Goal: Task Accomplishment & Management: Complete application form

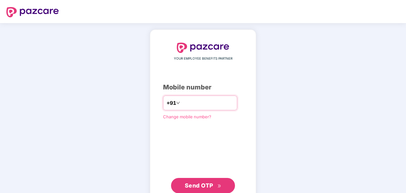
click at [197, 101] on input "number" at bounding box center [207, 103] width 52 height 10
click at [181, 103] on input "**********" at bounding box center [207, 103] width 52 height 10
type input "**********"
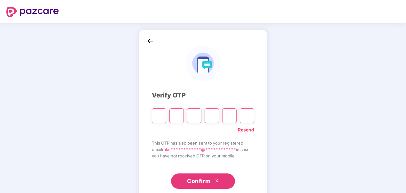
type input "*"
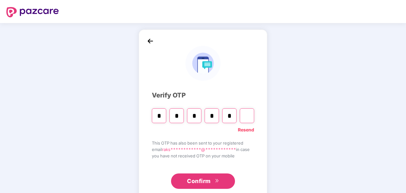
type input "*"
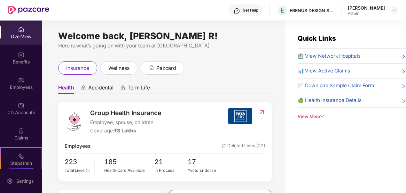
click at [20, 29] on img at bounding box center [21, 29] width 6 height 6
click at [26, 82] on div "Employees" at bounding box center [21, 83] width 42 height 24
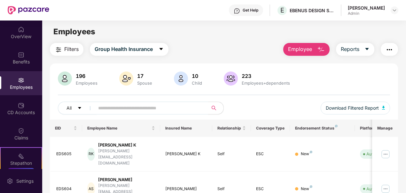
click at [139, 104] on input "text" at bounding box center [148, 108] width 101 height 10
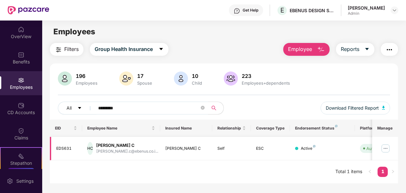
type input "*********"
click at [388, 148] on img at bounding box center [386, 148] width 10 height 10
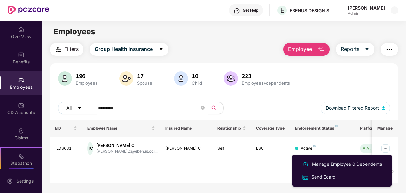
click at [235, 167] on div "EID Employee Name Insured Name Relationship Coverage Type Endorsement Status Pl…" at bounding box center [224, 151] width 349 height 64
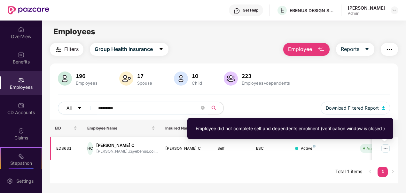
click at [366, 150] on span "Auto Verified" at bounding box center [377, 148] width 35 height 9
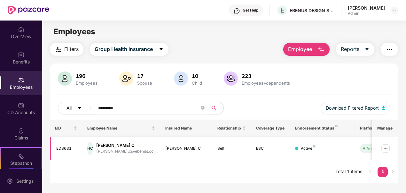
click at [304, 145] on div "Active" at bounding box center [308, 148] width 15 height 6
click at [388, 49] on img "button" at bounding box center [390, 50] width 8 height 8
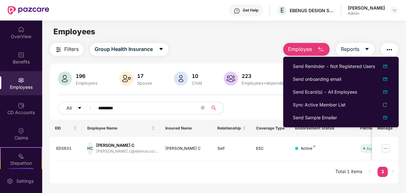
click at [239, 26] on div "Employees" at bounding box center [224, 32] width 364 height 12
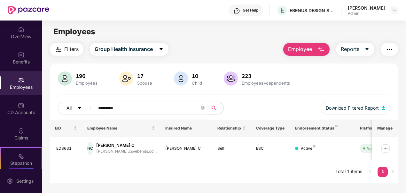
click at [301, 52] on span "Employee" at bounding box center [300, 49] width 24 height 8
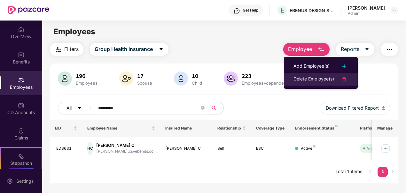
click at [309, 79] on div "Delete Employee(s)" at bounding box center [314, 79] width 41 height 8
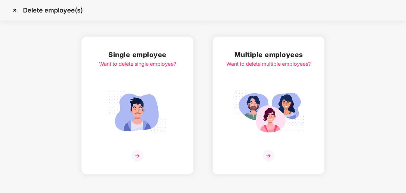
click at [158, 114] on img at bounding box center [138, 112] width 72 height 50
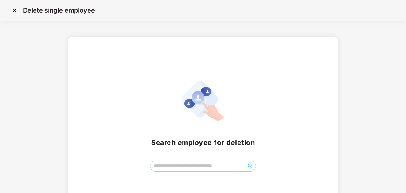
click at [12, 9] on img at bounding box center [15, 10] width 10 height 10
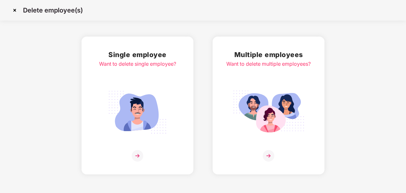
click at [270, 158] on img at bounding box center [269, 156] width 12 height 12
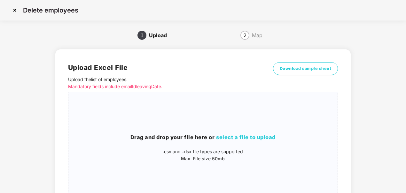
click at [14, 8] on img at bounding box center [15, 10] width 10 height 10
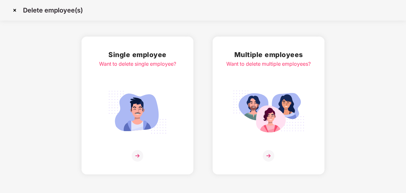
click at [120, 102] on img at bounding box center [138, 112] width 72 height 50
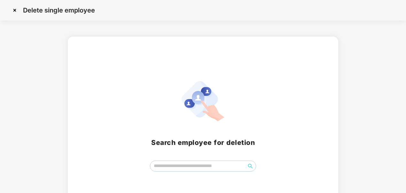
scroll to position [23, 0]
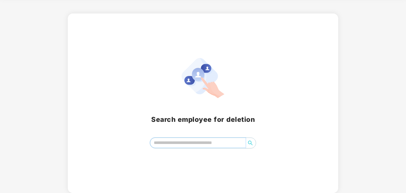
click at [219, 142] on input "search" at bounding box center [198, 143] width 96 height 10
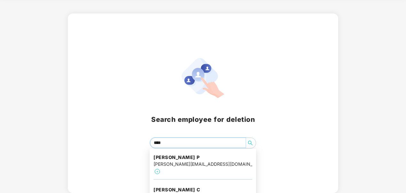
type input "*****"
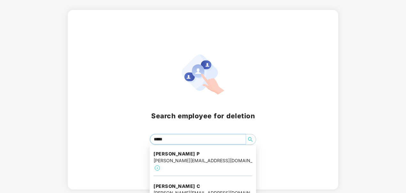
scroll to position [28, 0]
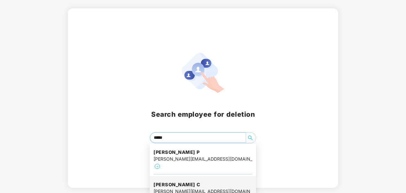
click at [186, 181] on h4 "[PERSON_NAME] C" at bounding box center [203, 184] width 99 height 6
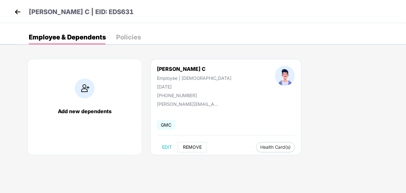
click at [192, 145] on span "REMOVE" at bounding box center [192, 146] width 19 height 5
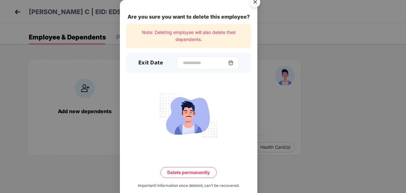
click at [234, 64] on img at bounding box center [230, 62] width 5 height 5
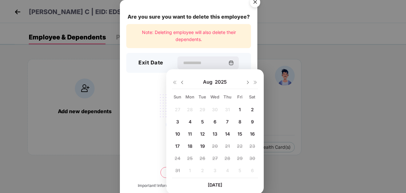
click at [183, 82] on img at bounding box center [182, 82] width 5 height 5
click at [190, 145] on span "21" at bounding box center [190, 145] width 5 height 5
type input "**********"
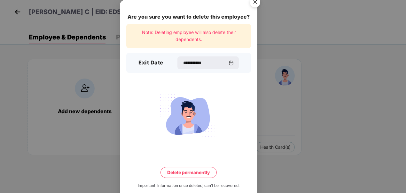
click at [187, 171] on button "Delete permanently" at bounding box center [189, 172] width 56 height 11
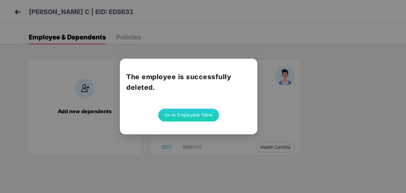
click at [196, 116] on button "Go to Employees Table" at bounding box center [188, 114] width 61 height 13
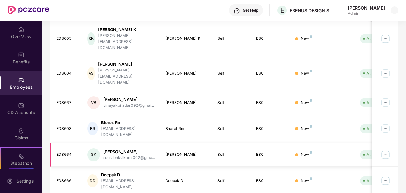
scroll to position [128, 0]
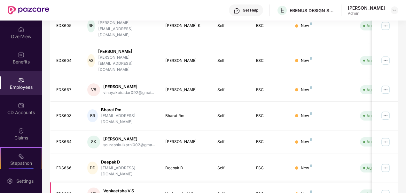
click at [384, 188] on img at bounding box center [386, 193] width 10 height 10
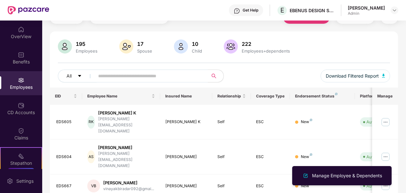
scroll to position [0, 0]
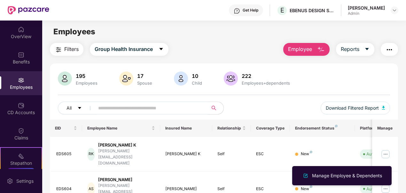
click at [318, 50] on img "button" at bounding box center [321, 50] width 8 height 8
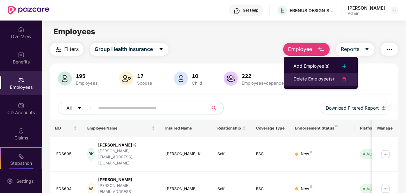
click at [317, 80] on div "Delete Employee(s)" at bounding box center [314, 79] width 41 height 8
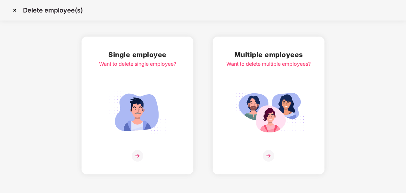
click at [136, 157] on img at bounding box center [138, 156] width 12 height 12
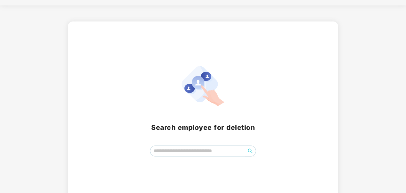
scroll to position [23, 0]
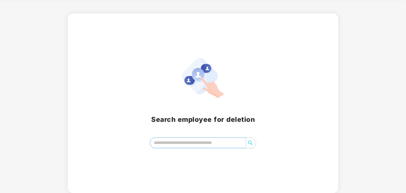
click at [193, 142] on input "search" at bounding box center [198, 143] width 96 height 10
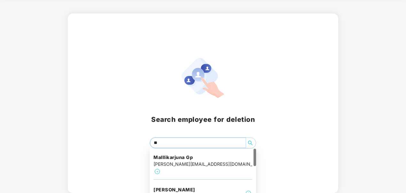
type input "***"
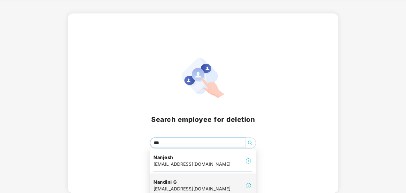
click at [222, 178] on div "Nandini G nandini.g@ebenus.co.in" at bounding box center [203, 185] width 99 height 21
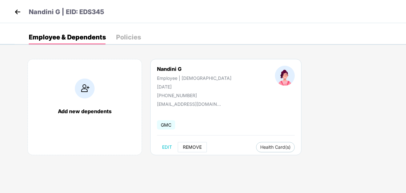
click at [188, 148] on span "REMOVE" at bounding box center [192, 146] width 19 height 5
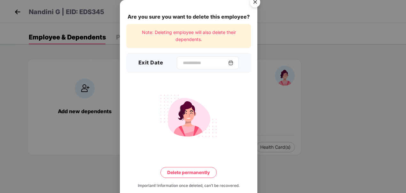
click at [234, 60] on img at bounding box center [230, 62] width 5 height 5
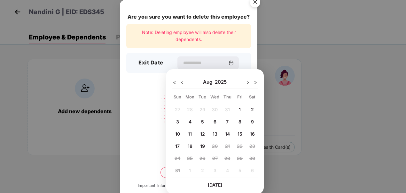
click at [184, 82] on img at bounding box center [182, 82] width 5 height 5
click at [189, 143] on span "21" at bounding box center [190, 145] width 5 height 5
type input "**********"
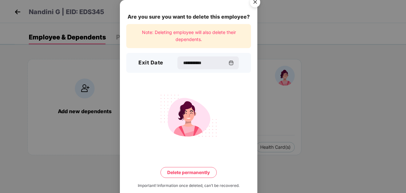
click at [193, 173] on button "Delete permanently" at bounding box center [189, 172] width 56 height 11
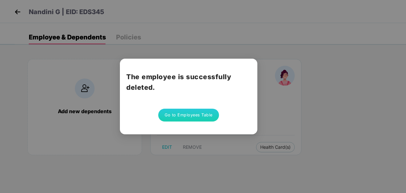
click at [195, 114] on button "Go to Employees Table" at bounding box center [188, 114] width 61 height 13
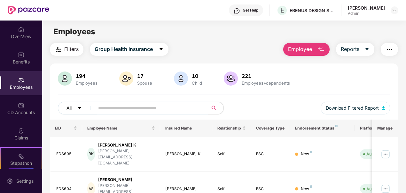
click at [315, 45] on button "Employee" at bounding box center [306, 49] width 46 height 13
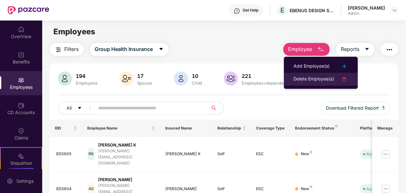
click at [318, 76] on div "Delete Employee(s)" at bounding box center [314, 79] width 41 height 8
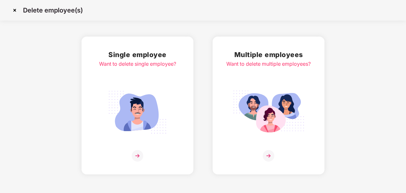
click at [135, 125] on img at bounding box center [138, 112] width 72 height 50
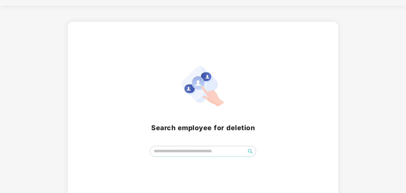
scroll to position [23, 0]
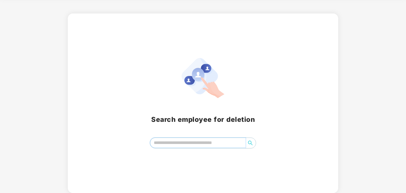
click at [228, 143] on input "search" at bounding box center [198, 143] width 96 height 10
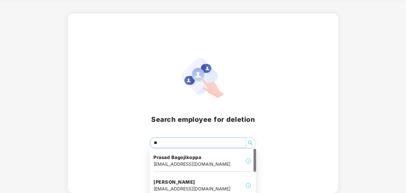
type input "***"
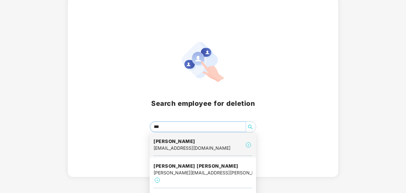
scroll to position [53, 0]
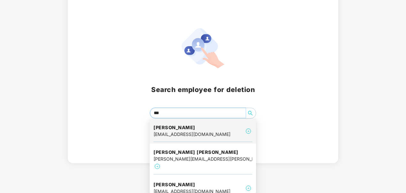
click at [229, 123] on div "Sai Deepika sankar saideepika.s@ebenus.co.in" at bounding box center [203, 130] width 99 height 21
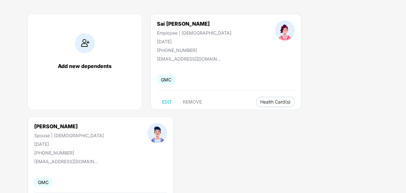
scroll to position [81, 0]
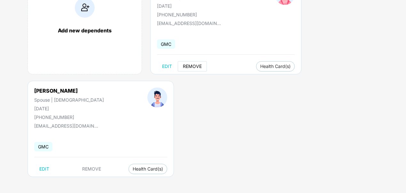
click at [195, 67] on span "REMOVE" at bounding box center [192, 66] width 19 height 5
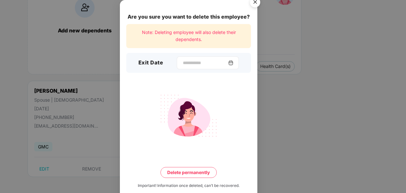
click at [233, 60] on div at bounding box center [208, 62] width 62 height 13
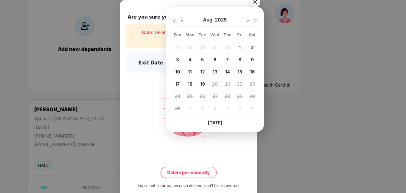
scroll to position [49, 0]
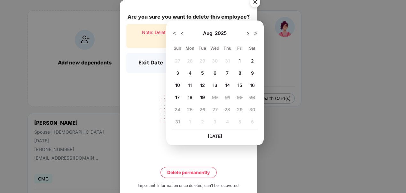
click at [179, 34] on div at bounding box center [178, 33] width 13 height 6
click at [182, 33] on img at bounding box center [182, 33] width 5 height 5
click at [230, 107] on div "31" at bounding box center [228, 109] width 10 height 10
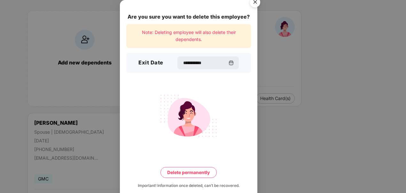
type input "**********"
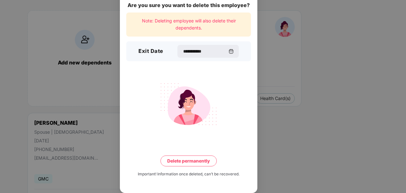
click at [202, 161] on button "Delete permanently" at bounding box center [189, 160] width 56 height 11
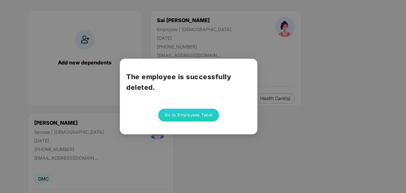
click at [196, 113] on button "Go to Employees Table" at bounding box center [188, 114] width 61 height 13
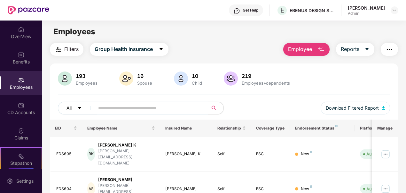
click at [321, 50] on img "button" at bounding box center [321, 50] width 8 height 8
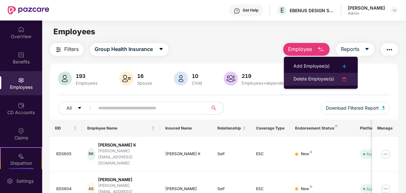
click at [309, 81] on div "Delete Employee(s)" at bounding box center [314, 79] width 41 height 8
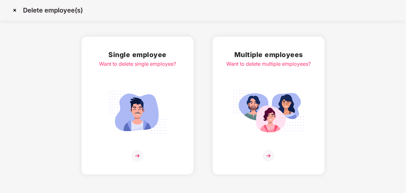
click at [133, 116] on img at bounding box center [138, 112] width 72 height 50
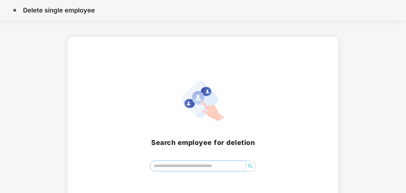
click at [194, 165] on input "search" at bounding box center [198, 166] width 96 height 10
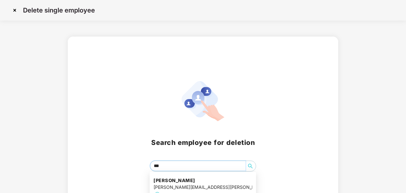
type input "****"
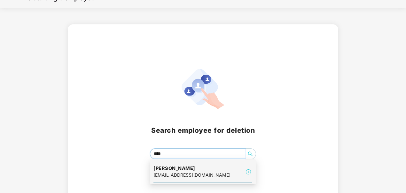
scroll to position [23, 0]
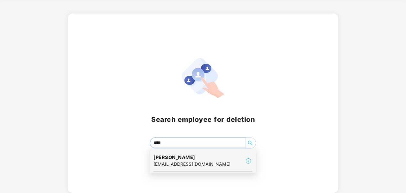
click at [204, 157] on div "Suresh L suresh.l@ebenus.co.in" at bounding box center [203, 160] width 99 height 21
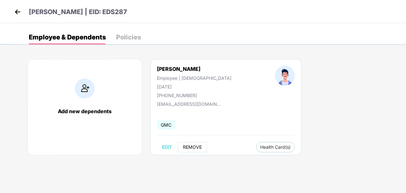
click at [193, 148] on span "REMOVE" at bounding box center [192, 146] width 19 height 5
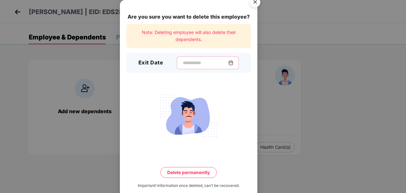
click at [192, 60] on input at bounding box center [205, 63] width 46 height 7
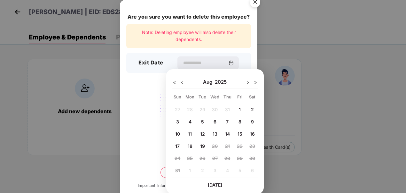
drag, startPoint x: 181, startPoint y: 82, endPoint x: 195, endPoint y: 106, distance: 28.1
click at [181, 81] on img at bounding box center [182, 82] width 5 height 5
click at [228, 156] on span "31" at bounding box center [227, 157] width 5 height 5
type input "**********"
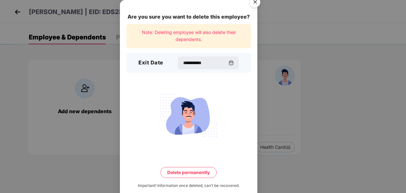
click at [188, 170] on button "Delete permanently" at bounding box center [189, 172] width 56 height 11
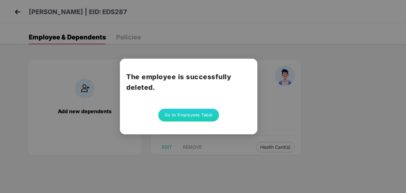
click at [202, 118] on button "Go to Employees Table" at bounding box center [188, 114] width 61 height 13
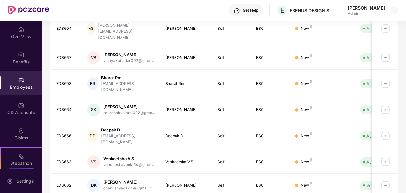
scroll to position [199, 0]
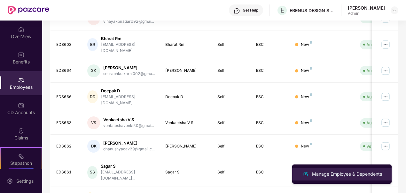
click at [337, 172] on div "Manage Employee & Dependents" at bounding box center [347, 173] width 73 height 7
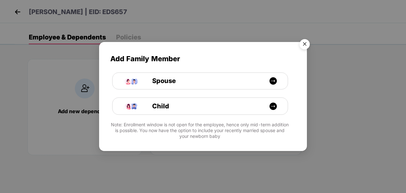
click at [306, 44] on img "Close" at bounding box center [305, 45] width 18 height 18
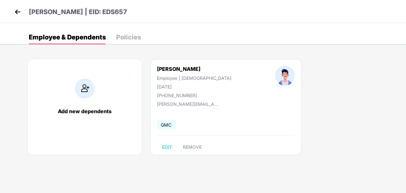
click at [19, 10] on img at bounding box center [18, 12] width 10 height 10
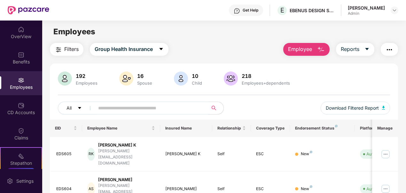
click at [177, 107] on input "text" at bounding box center [148, 108] width 101 height 10
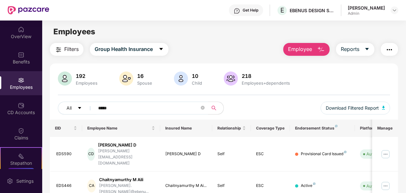
scroll to position [60, 0]
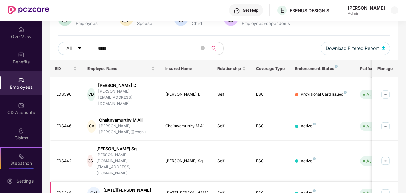
type input "*****"
click at [386, 188] on img at bounding box center [386, 193] width 10 height 10
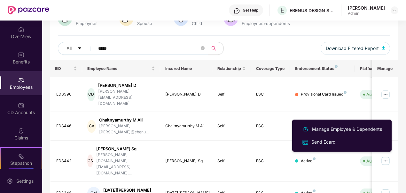
click at [358, 172] on div "EID Employee Name Insured Name Relationship Coverage Type Endorsement Status Pl…" at bounding box center [224, 144] width 349 height 168
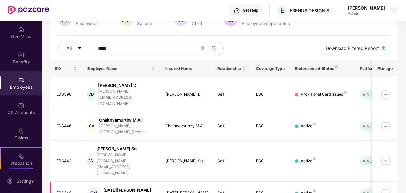
click at [386, 188] on img at bounding box center [386, 193] width 10 height 10
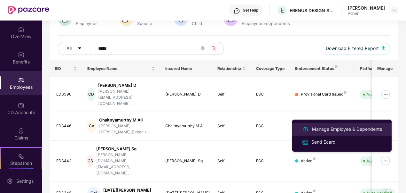
click at [365, 129] on div "Manage Employee & Dependents" at bounding box center [347, 128] width 73 height 7
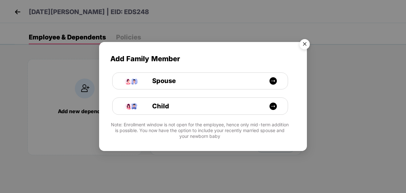
drag, startPoint x: 306, startPoint y: 46, endPoint x: 294, endPoint y: 54, distance: 14.7
click at [305, 46] on img "Close" at bounding box center [305, 45] width 18 height 18
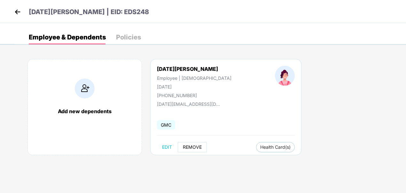
click at [189, 145] on span "REMOVE" at bounding box center [192, 146] width 19 height 5
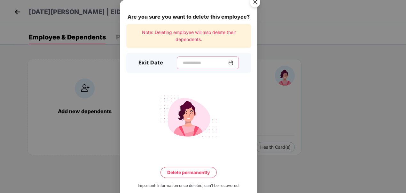
click at [208, 64] on input at bounding box center [205, 63] width 46 height 7
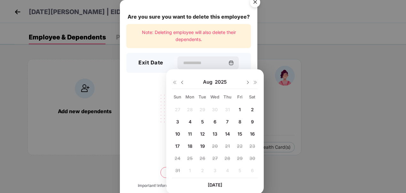
click at [180, 81] on img at bounding box center [182, 82] width 5 height 5
click at [231, 155] on div "31" at bounding box center [228, 158] width 10 height 10
type input "**********"
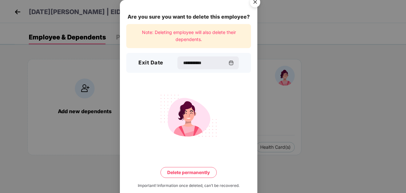
click at [192, 171] on button "Delete permanently" at bounding box center [189, 172] width 56 height 11
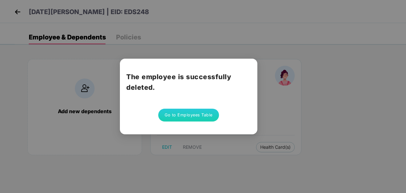
click at [188, 117] on button "Go to Employees Table" at bounding box center [188, 114] width 61 height 13
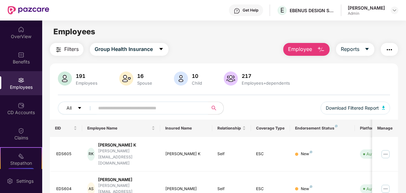
click at [173, 111] on input "text" at bounding box center [148, 108] width 101 height 10
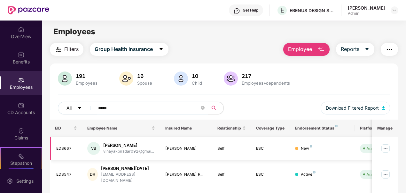
scroll to position [83, 0]
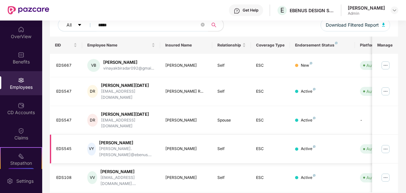
type input "*****"
click at [386, 144] on img at bounding box center [386, 149] width 10 height 10
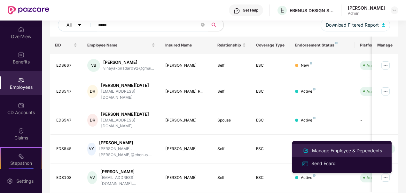
click at [338, 151] on div "Manage Employee & Dependents" at bounding box center [347, 150] width 73 height 7
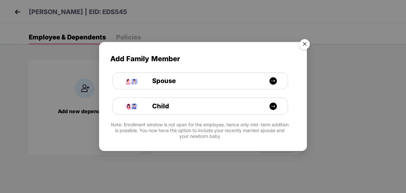
click at [306, 43] on img "Close" at bounding box center [305, 45] width 18 height 18
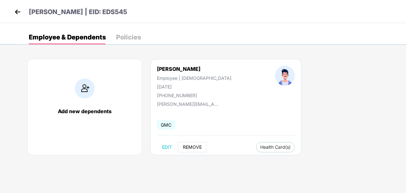
click at [188, 145] on span "REMOVE" at bounding box center [192, 146] width 19 height 5
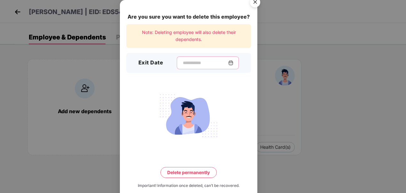
click at [200, 60] on input at bounding box center [205, 63] width 46 height 7
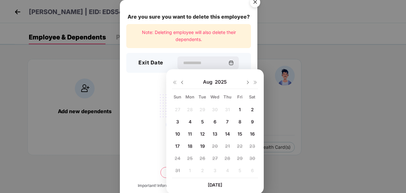
click at [183, 82] on img at bounding box center [182, 82] width 5 height 5
click at [226, 155] on span "31" at bounding box center [227, 157] width 5 height 5
type input "**********"
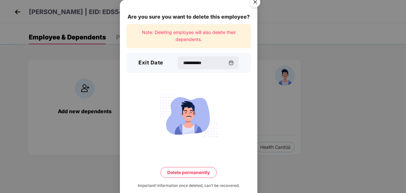
click at [189, 169] on button "Delete permanently" at bounding box center [189, 172] width 56 height 11
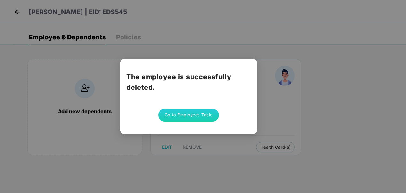
click at [195, 115] on button "Go to Employees Table" at bounding box center [188, 114] width 61 height 13
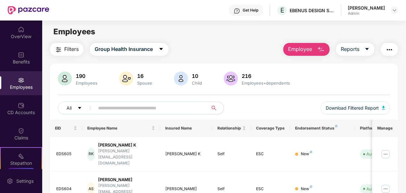
click at [143, 107] on input "text" at bounding box center [148, 108] width 101 height 10
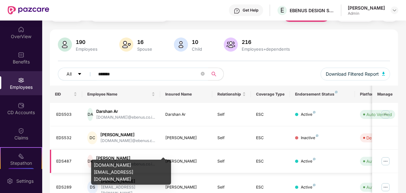
scroll to position [60, 0]
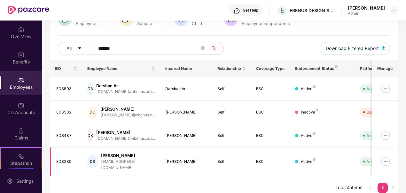
type input "*******"
click at [384, 158] on img at bounding box center [386, 161] width 10 height 10
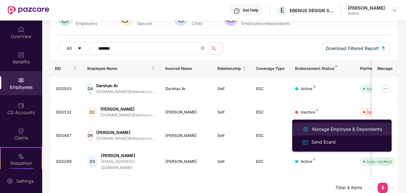
click at [346, 128] on div "Manage Employee & Dependents" at bounding box center [347, 128] width 73 height 7
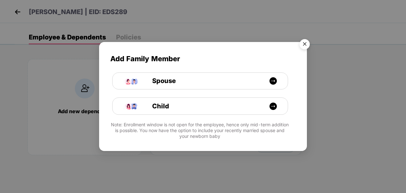
click at [301, 45] on img "Close" at bounding box center [305, 45] width 18 height 18
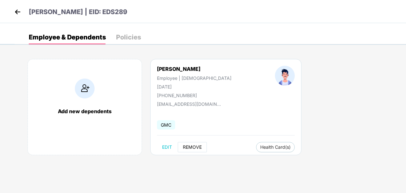
click at [195, 143] on button "REMOVE" at bounding box center [192, 147] width 29 height 10
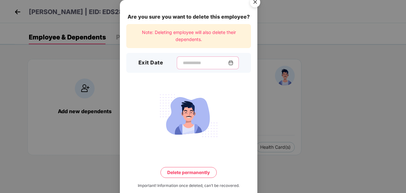
click at [190, 62] on input at bounding box center [205, 63] width 46 height 7
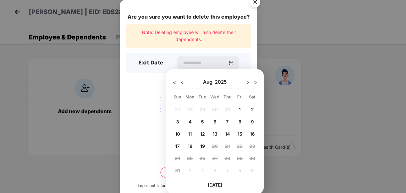
click at [182, 82] on img at bounding box center [182, 82] width 5 height 5
click at [225, 156] on div "31" at bounding box center [228, 158] width 10 height 10
type input "**********"
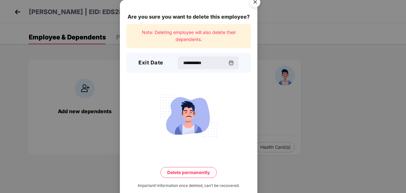
click at [192, 176] on button "Delete permanently" at bounding box center [189, 172] width 56 height 11
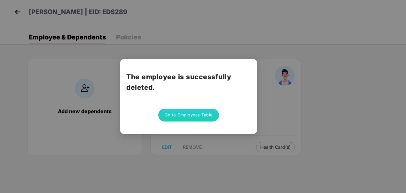
click at [192, 113] on button "Go to Employees Table" at bounding box center [188, 114] width 61 height 13
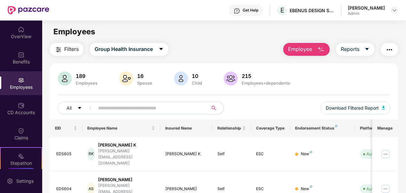
click at [155, 109] on input "text" at bounding box center [148, 108] width 101 height 10
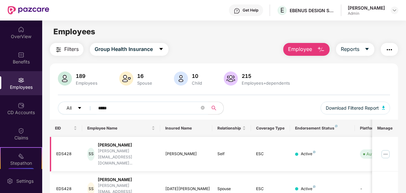
type input "*****"
click at [389, 149] on img at bounding box center [386, 154] width 10 height 10
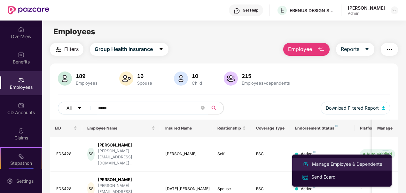
click at [343, 162] on div "Manage Employee & Dependents" at bounding box center [347, 163] width 73 height 7
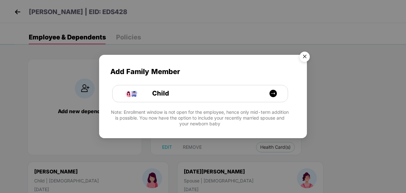
click at [304, 55] on img "Close" at bounding box center [305, 58] width 18 height 18
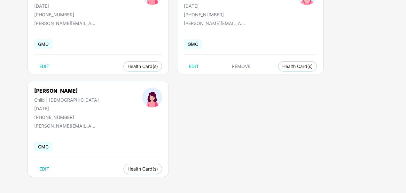
scroll to position [87, 0]
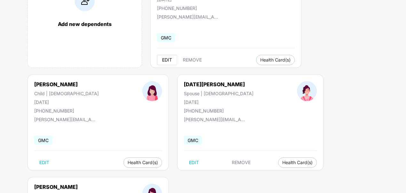
click at [166, 59] on span "EDIT" at bounding box center [167, 59] width 10 height 5
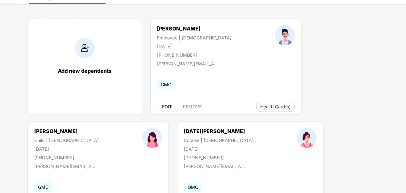
select select "****"
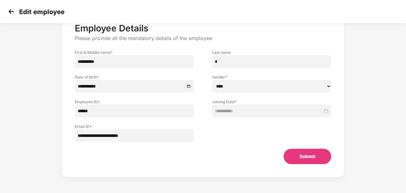
click at [13, 13] on img at bounding box center [11, 12] width 10 height 10
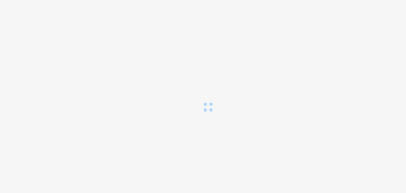
scroll to position [0, 0]
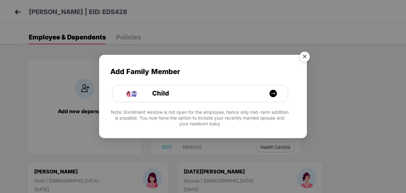
click at [304, 54] on img "Close" at bounding box center [305, 58] width 18 height 18
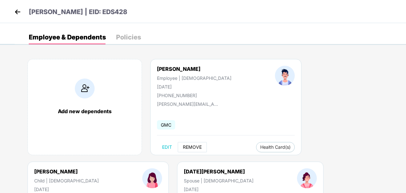
click at [192, 143] on button "REMOVE" at bounding box center [192, 147] width 29 height 10
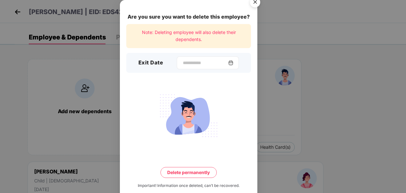
click at [232, 60] on img at bounding box center [230, 62] width 5 height 5
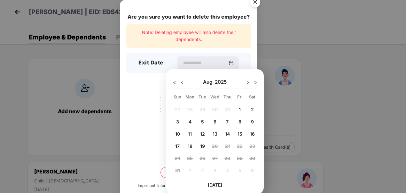
click at [182, 81] on img at bounding box center [182, 82] width 5 height 5
click at [228, 157] on span "31" at bounding box center [227, 157] width 5 height 5
type input "**********"
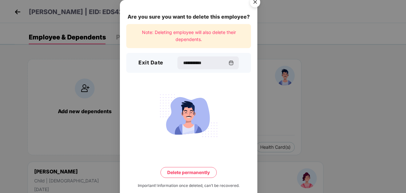
click at [187, 171] on button "Delete permanently" at bounding box center [189, 172] width 56 height 11
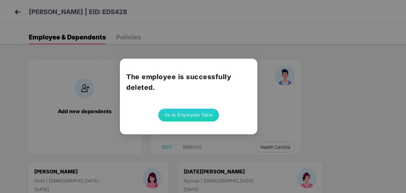
click at [333, 77] on div "The employee is successfully deleted. Go to Employees Table" at bounding box center [203, 96] width 406 height 193
drag, startPoint x: 299, startPoint y: 63, endPoint x: 218, endPoint y: 96, distance: 87.6
click at [298, 63] on div "The employee is successfully deleted. Go to Employees Table" at bounding box center [203, 96] width 406 height 193
click at [196, 35] on div "The employee is successfully deleted. Go to Employees Table" at bounding box center [203, 96] width 406 height 193
click at [202, 114] on button "Go to Employees Table" at bounding box center [188, 114] width 61 height 13
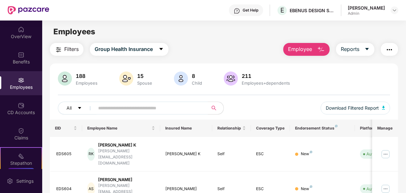
click at [21, 81] on img at bounding box center [21, 80] width 6 height 6
click at [179, 110] on input "text" at bounding box center [148, 108] width 101 height 10
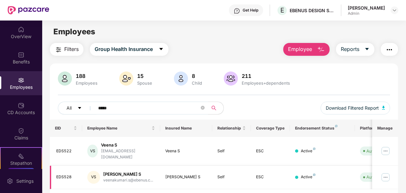
type input "*****"
click at [386, 173] on img at bounding box center [386, 177] width 10 height 10
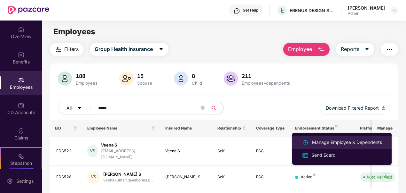
click at [351, 142] on div "Manage Employee & Dependents" at bounding box center [347, 142] width 73 height 7
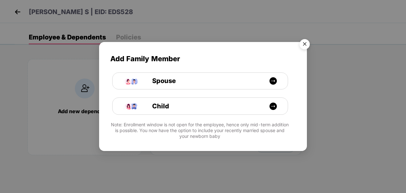
click at [307, 43] on img "Close" at bounding box center [305, 45] width 18 height 18
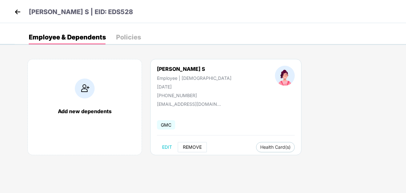
click at [195, 146] on span "REMOVE" at bounding box center [192, 146] width 19 height 5
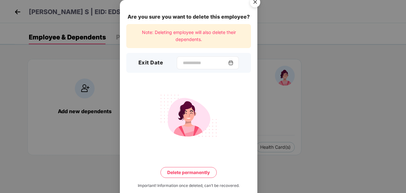
click at [234, 62] on img at bounding box center [230, 62] width 5 height 5
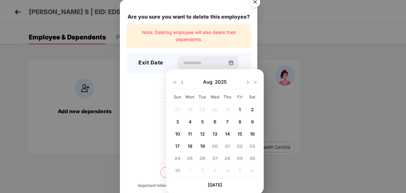
click at [182, 82] on img at bounding box center [182, 82] width 5 height 5
click at [227, 157] on span "31" at bounding box center [227, 157] width 5 height 5
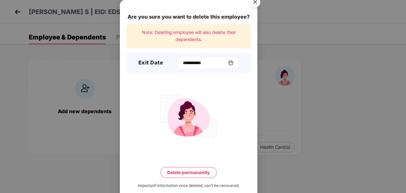
click at [233, 61] on img at bounding box center [230, 62] width 5 height 5
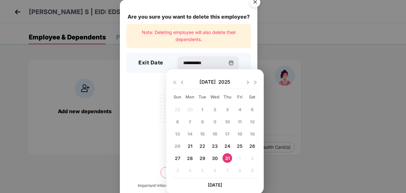
click at [191, 145] on span "21" at bounding box center [190, 145] width 5 height 5
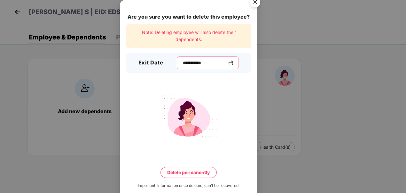
click at [228, 63] on input "**********" at bounding box center [205, 63] width 46 height 7
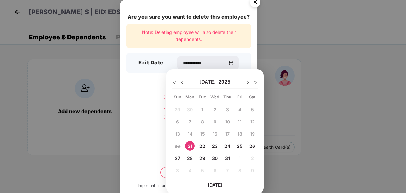
click at [225, 159] on div "31" at bounding box center [228, 158] width 10 height 10
type input "**********"
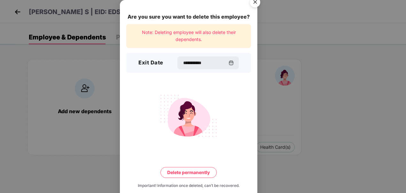
click at [192, 172] on button "Delete permanently" at bounding box center [189, 172] width 56 height 11
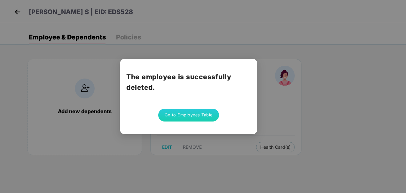
click at [352, 73] on div "The employee is successfully deleted. Go to Employees Table" at bounding box center [203, 96] width 406 height 193
click at [197, 114] on button "Go to Employees Table" at bounding box center [188, 114] width 61 height 13
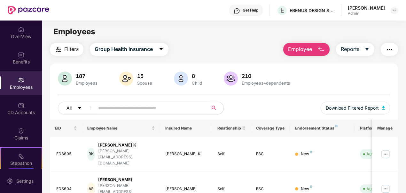
click at [309, 53] on button "Employee" at bounding box center [306, 49] width 46 height 13
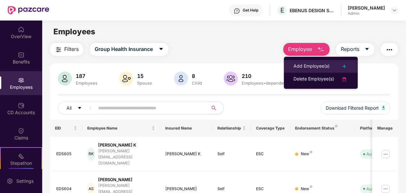
click at [300, 65] on div "Add Employee(s)" at bounding box center [312, 66] width 36 height 8
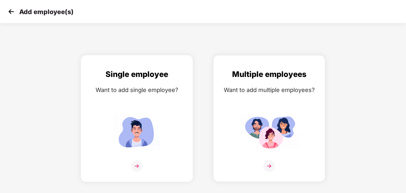
click at [136, 134] on img at bounding box center [137, 132] width 58 height 40
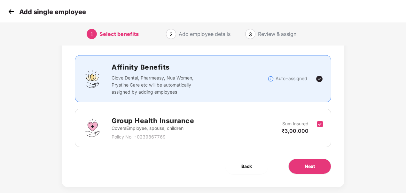
scroll to position [44, 0]
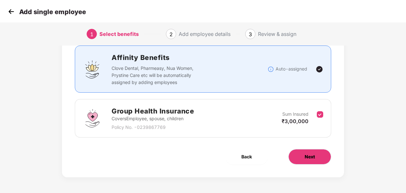
click at [304, 154] on button "Next" at bounding box center [310, 156] width 43 height 15
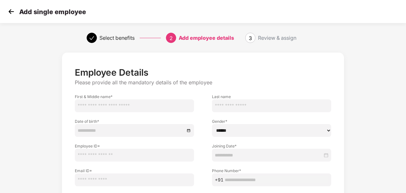
click at [123, 107] on input "text" at bounding box center [134, 105] width 119 height 13
type input "*"
click at [132, 106] on input "******" at bounding box center [134, 105] width 119 height 13
type input "******"
click at [231, 99] on input "text" at bounding box center [271, 105] width 119 height 13
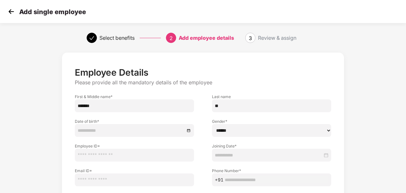
type input "**"
drag, startPoint x: 328, startPoint y: 132, endPoint x: 314, endPoint y: 131, distance: 14.1
click at [328, 132] on select "****** **** ******" at bounding box center [271, 130] width 119 height 13
select select "****"
click at [212, 124] on select "****** **** ******" at bounding box center [271, 130] width 119 height 13
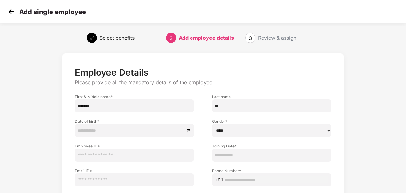
click at [167, 155] on input "text" at bounding box center [134, 154] width 119 height 13
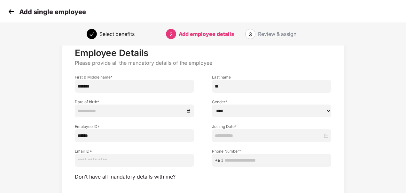
scroll to position [32, 0]
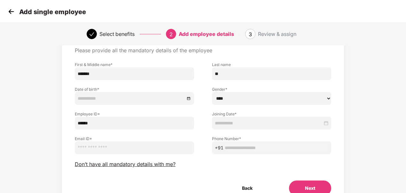
type input "******"
click at [250, 148] on input "text" at bounding box center [277, 147] width 104 height 7
paste input "**********"
type input "**********"
click at [115, 148] on input "email" at bounding box center [134, 147] width 119 height 13
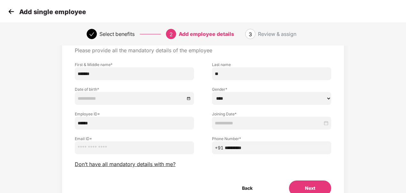
paste input "**********"
type input "**********"
click at [188, 100] on div at bounding box center [135, 98] width 114 height 7
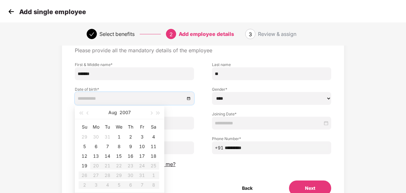
click at [118, 115] on div "Aug 2007" at bounding box center [120, 112] width 56 height 13
click at [119, 113] on div "Aug 2007" at bounding box center [120, 112] width 56 height 13
click at [117, 113] on button "Aug" at bounding box center [112, 112] width 9 height 13
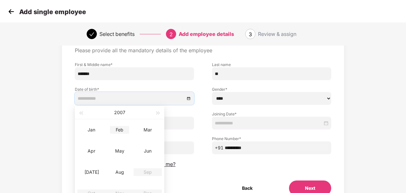
type input "**********"
click at [81, 113] on span "button" at bounding box center [80, 112] width 3 height 3
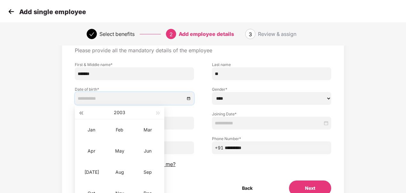
click at [81, 113] on span "button" at bounding box center [80, 112] width 3 height 3
type input "**********"
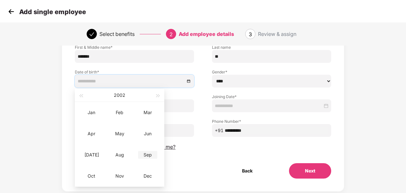
scroll to position [64, 0]
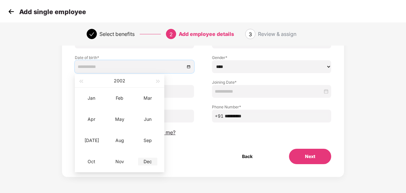
type input "**********"
click at [148, 160] on div "Dec" at bounding box center [147, 161] width 19 height 8
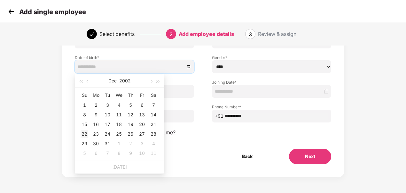
click at [83, 133] on div "22" at bounding box center [85, 134] width 8 height 8
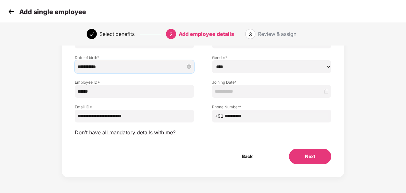
click at [123, 67] on input "**********" at bounding box center [131, 66] width 107 height 7
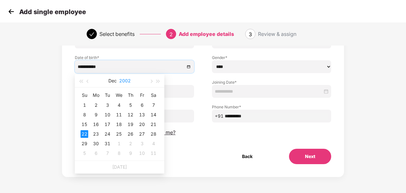
click at [130, 80] on button "2002" at bounding box center [125, 80] width 12 height 13
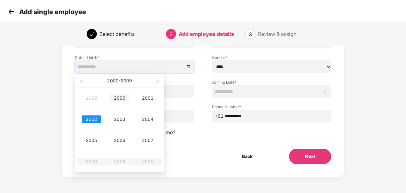
click at [120, 95] on div "2000" at bounding box center [119, 98] width 19 height 8
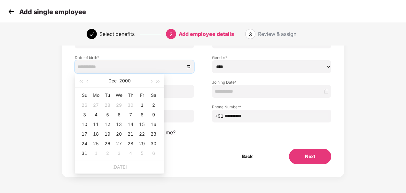
type input "**********"
click at [178, 153] on div "Back Next" at bounding box center [203, 155] width 277 height 15
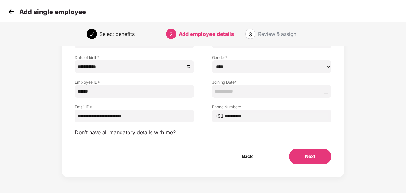
click at [295, 89] on input at bounding box center [269, 91] width 108 height 7
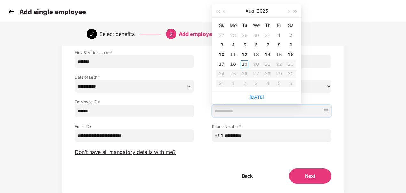
scroll to position [32, 0]
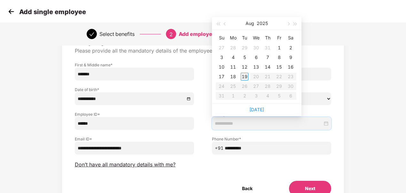
type input "**********"
click at [244, 78] on div "19" at bounding box center [245, 77] width 8 height 8
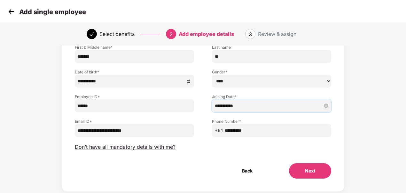
scroll to position [64, 0]
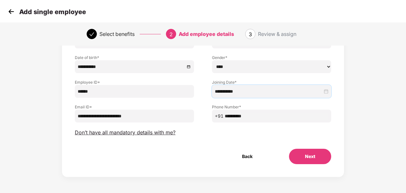
click at [307, 153] on button "Next" at bounding box center [310, 155] width 42 height 15
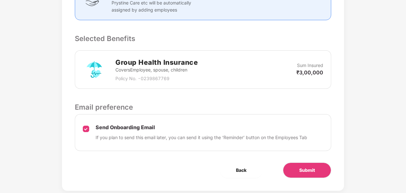
scroll to position [205, 0]
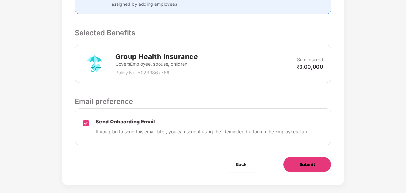
click at [314, 161] on span "Submit" at bounding box center [307, 164] width 16 height 7
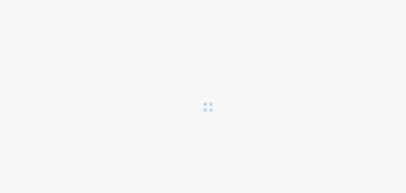
scroll to position [0, 0]
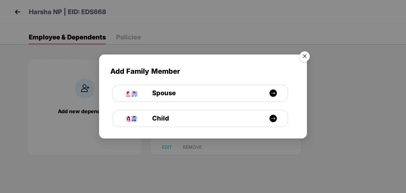
click at [307, 57] on img "Close" at bounding box center [305, 57] width 18 height 18
